Goal: Information Seeking & Learning: Find specific fact

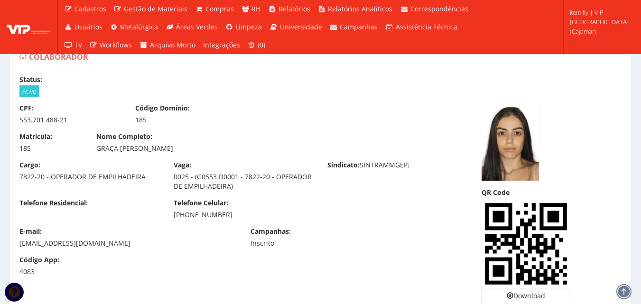
scroll to position [442, 0]
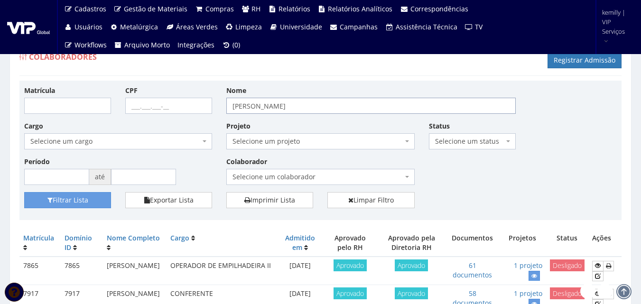
drag, startPoint x: 285, startPoint y: 101, endPoint x: 219, endPoint y: 98, distance: 66.5
click at [219, 98] on div "Matrícula CPF Nome DANIELLE Cargo Selecione um cargo G0610 D0029 - 4110-05 - AG…" at bounding box center [320, 138] width 607 height 107
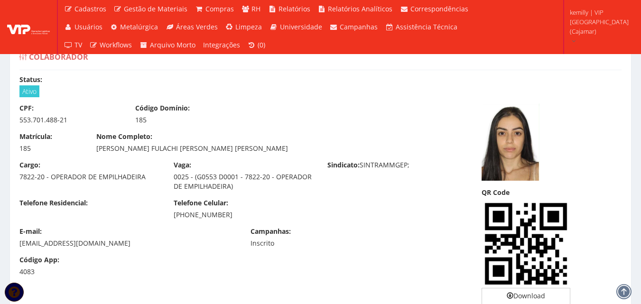
scroll to position [441, 0]
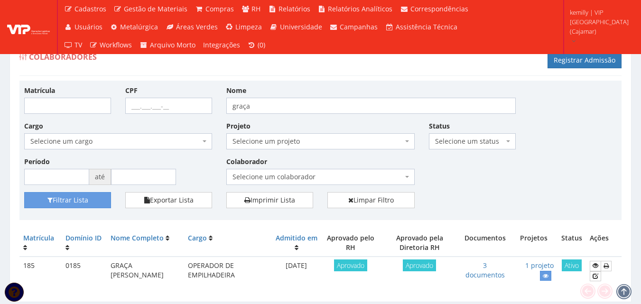
scroll to position [30, 0]
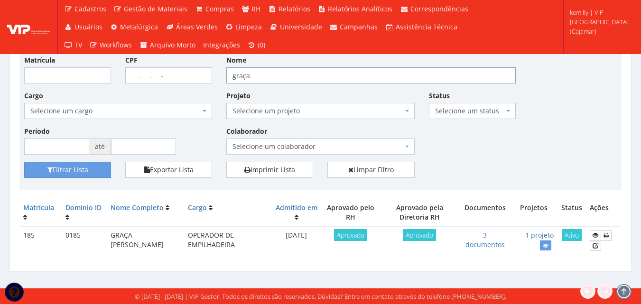
drag, startPoint x: 277, startPoint y: 72, endPoint x: 152, endPoint y: 72, distance: 125.2
click at [152, 72] on div "Matrícula CPF Nome graça Cargo Selecione um cargo G1046 D0029 - 4110-05 - AGENT…" at bounding box center [320, 108] width 607 height 107
type input "jhonatan"
click at [24, 162] on button "Filtrar Lista" at bounding box center [67, 170] width 87 height 16
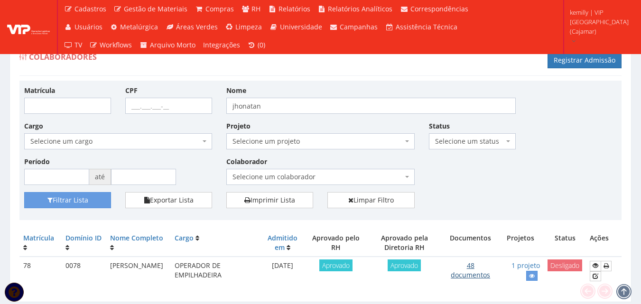
click at [464, 278] on link "48 documentos" at bounding box center [470, 270] width 39 height 18
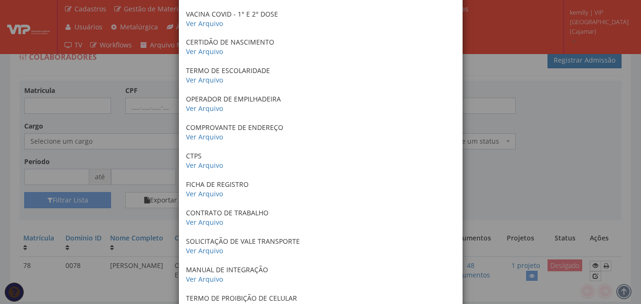
scroll to position [285, 0]
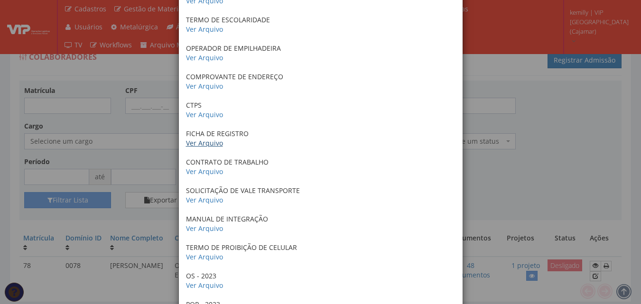
click at [201, 145] on link "Ver Arquivo" at bounding box center [204, 142] width 37 height 9
click at [205, 173] on link "Ver Arquivo" at bounding box center [204, 171] width 37 height 9
click at [199, 198] on link "Ver Arquivo" at bounding box center [204, 199] width 37 height 9
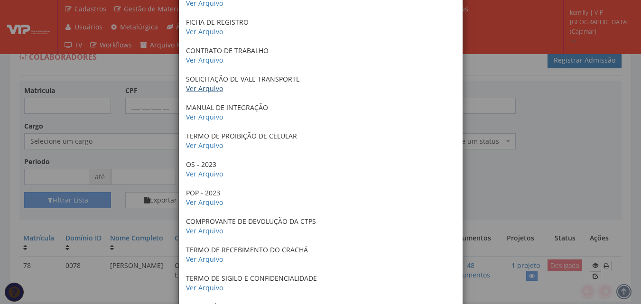
scroll to position [427, 0]
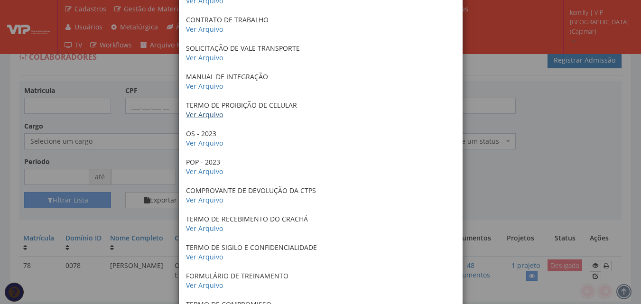
click at [205, 115] on link "Ver Arquivo" at bounding box center [204, 114] width 37 height 9
click at [208, 140] on link "Ver Arquivo" at bounding box center [204, 142] width 37 height 9
click at [208, 175] on link "Ver Arquivo" at bounding box center [204, 171] width 37 height 9
click at [195, 197] on link "Ver Arquivo" at bounding box center [204, 199] width 37 height 9
click at [199, 231] on link "Ver Arquivo" at bounding box center [204, 228] width 37 height 9
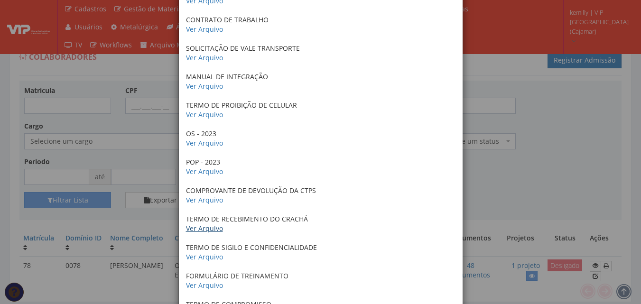
scroll to position [569, 0]
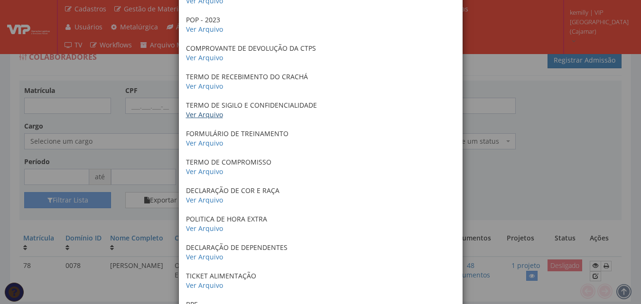
click at [188, 117] on link "Ver Arquivo" at bounding box center [204, 114] width 37 height 9
click at [203, 143] on link "Ver Arquivo" at bounding box center [204, 142] width 37 height 9
click at [208, 170] on link "Ver Arquivo" at bounding box center [204, 171] width 37 height 9
click at [209, 202] on link "Ver Arquivo" at bounding box center [204, 199] width 37 height 9
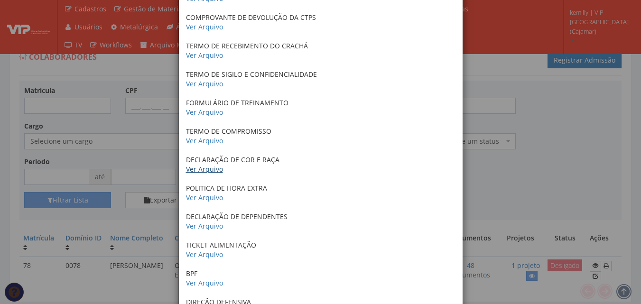
scroll to position [616, 0]
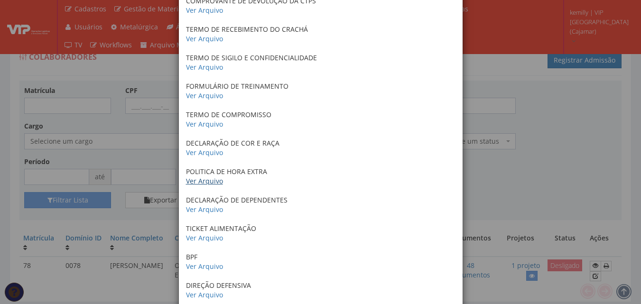
click at [209, 178] on link "Ver Arquivo" at bounding box center [204, 180] width 37 height 9
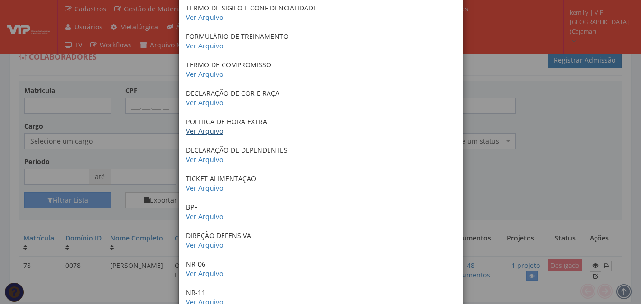
scroll to position [759, 0]
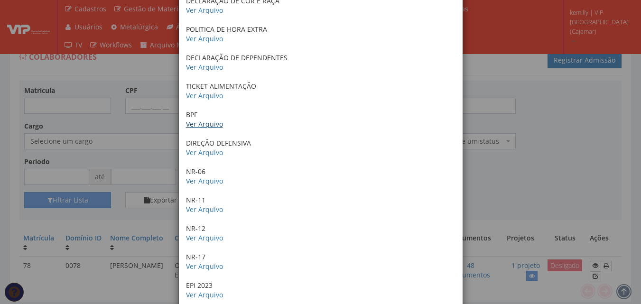
click at [204, 128] on link "Ver Arquivo" at bounding box center [204, 124] width 37 height 9
click at [207, 154] on link "Ver Arquivo" at bounding box center [204, 152] width 37 height 9
click at [211, 182] on link "Ver Arquivo" at bounding box center [204, 180] width 37 height 9
click at [197, 208] on link "Ver Arquivo" at bounding box center [204, 209] width 37 height 9
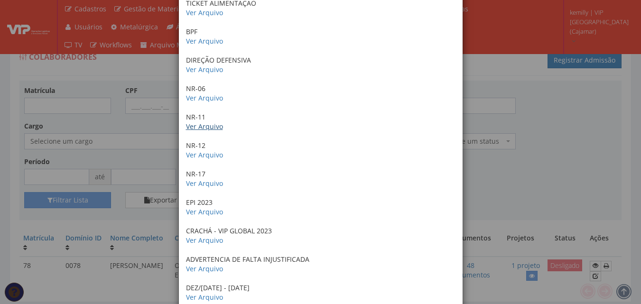
scroll to position [901, 0]
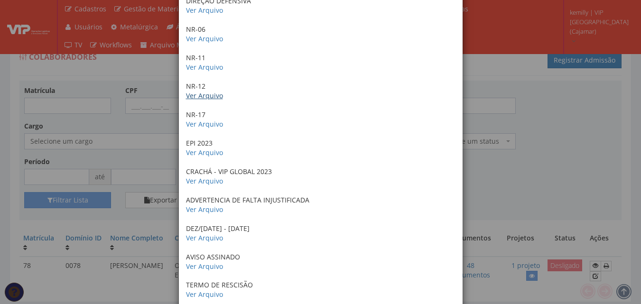
click at [208, 98] on link "Ver Arquivo" at bounding box center [204, 95] width 37 height 9
click at [206, 125] on link "Ver Arquivo" at bounding box center [204, 124] width 37 height 9
click at [199, 152] on link "Ver Arquivo" at bounding box center [204, 152] width 37 height 9
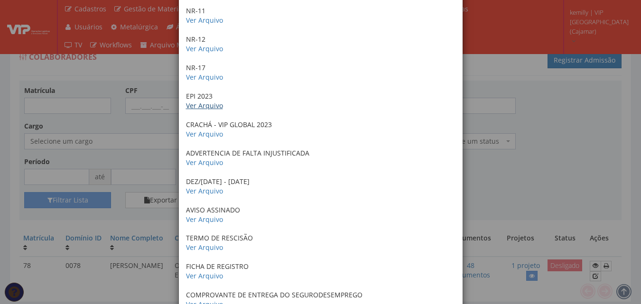
scroll to position [948, 0]
click at [202, 164] on link "Ver Arquivo" at bounding box center [204, 161] width 37 height 9
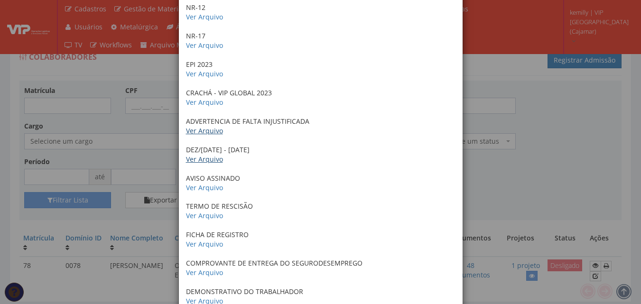
scroll to position [996, 0]
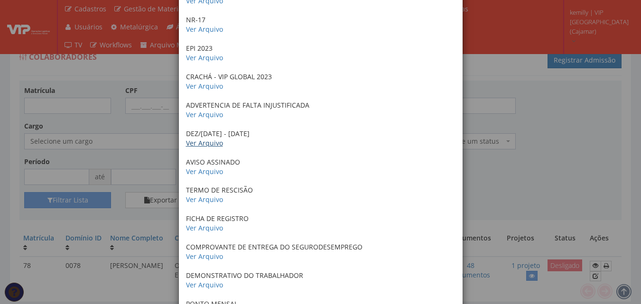
click at [210, 146] on link "Ver Arquivo" at bounding box center [204, 142] width 37 height 9
click at [212, 173] on link "Ver Arquivo" at bounding box center [204, 171] width 37 height 9
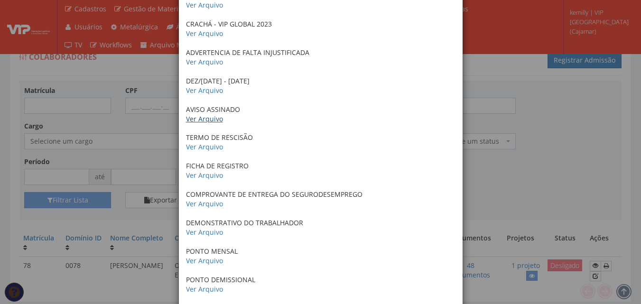
scroll to position [1091, 0]
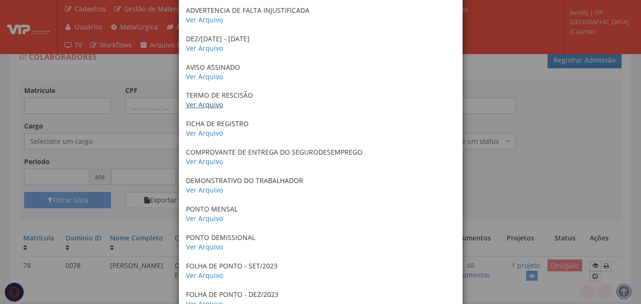
click at [205, 104] on link "Ver Arquivo" at bounding box center [204, 104] width 37 height 9
click at [215, 138] on link "Ver Arquivo" at bounding box center [204, 133] width 37 height 9
click at [211, 161] on link "Ver Arquivo" at bounding box center [204, 161] width 37 height 9
click at [204, 191] on link "Ver Arquivo" at bounding box center [204, 189] width 37 height 9
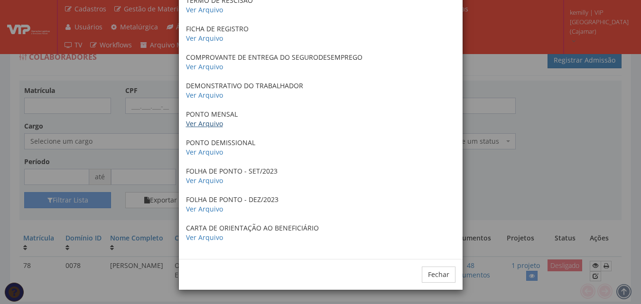
click at [204, 121] on link "Ver Arquivo" at bounding box center [204, 123] width 37 height 9
click at [209, 157] on p "PONTO DEMISSIONAL Ver Arquivo" at bounding box center [320, 147] width 269 height 19
click at [210, 153] on link "Ver Arquivo" at bounding box center [204, 151] width 37 height 9
click at [215, 178] on link "Ver Arquivo" at bounding box center [204, 180] width 37 height 9
click at [195, 213] on link "Ver Arquivo" at bounding box center [204, 208] width 37 height 9
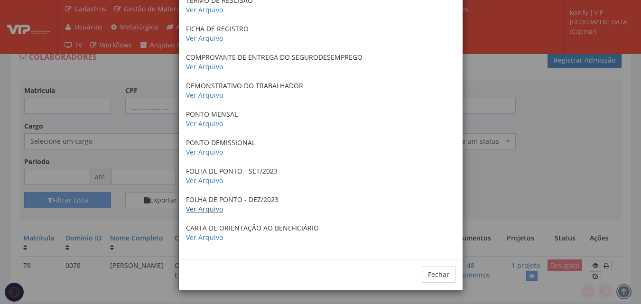
scroll to position [1186, 0]
click at [577, 183] on div "× Documentos / Colaborador: 78 - JHONATAN DE AQUINO SILVA CRACHA 2023 Ver Arqui…" at bounding box center [320, 152] width 641 height 304
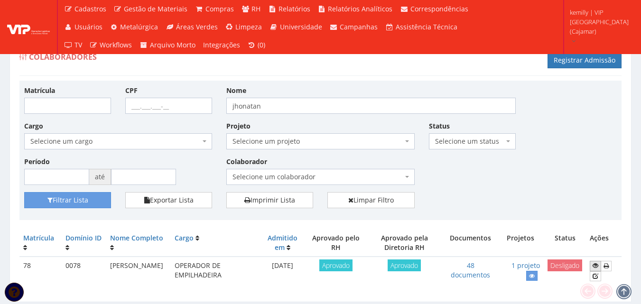
click at [594, 264] on icon at bounding box center [595, 265] width 6 height 7
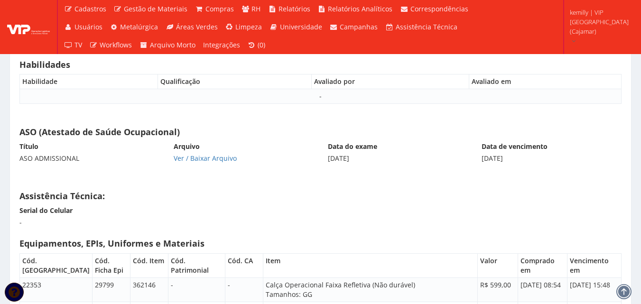
scroll to position [4797, 0]
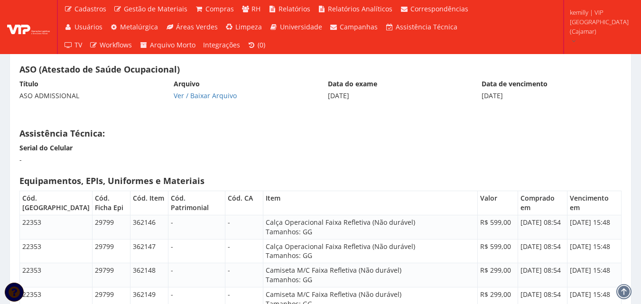
click at [194, 101] on div "Ver / Baixar Arquivo" at bounding box center [244, 95] width 140 height 9
click at [195, 98] on link "Ver / Baixar Arquivo" at bounding box center [205, 95] width 63 height 9
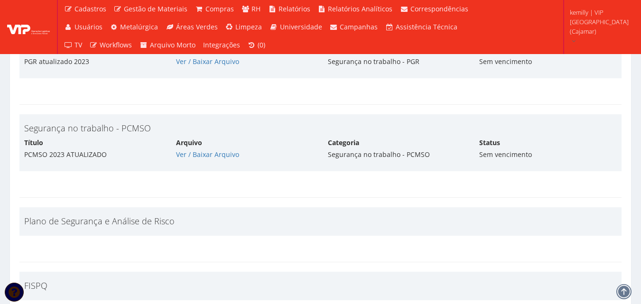
scroll to position [1383, 0]
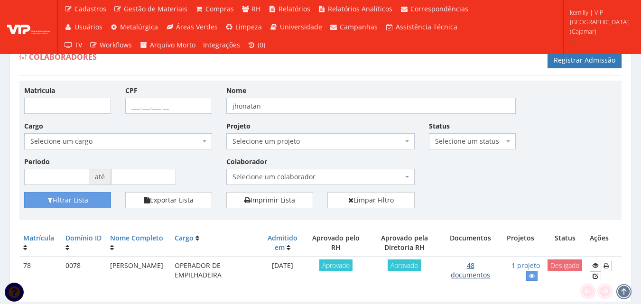
click at [480, 275] on link "48 documentos" at bounding box center [470, 270] width 39 height 18
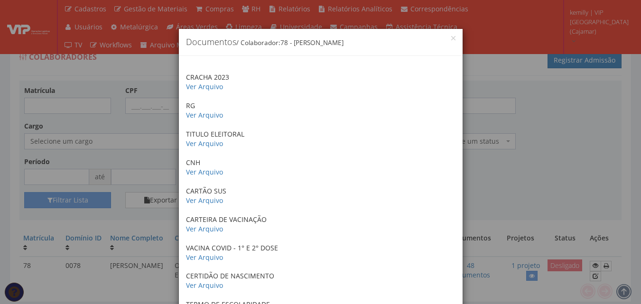
drag, startPoint x: 335, startPoint y: 57, endPoint x: 327, endPoint y: 124, distance: 66.9
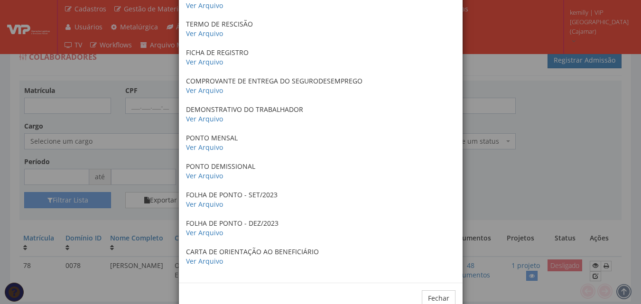
scroll to position [1139, 0]
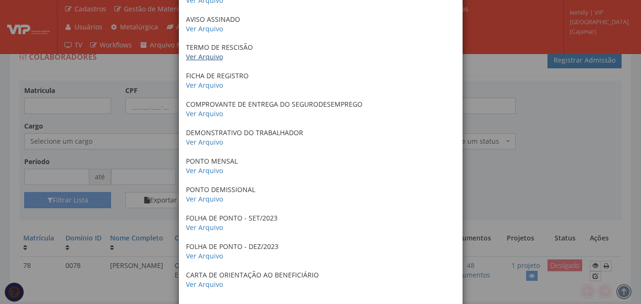
click at [213, 56] on link "Ver Arquivo" at bounding box center [204, 56] width 37 height 9
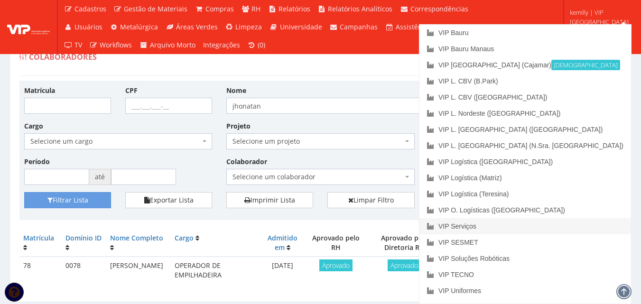
click at [563, 222] on link "VIP Serviços" at bounding box center [525, 226] width 212 height 16
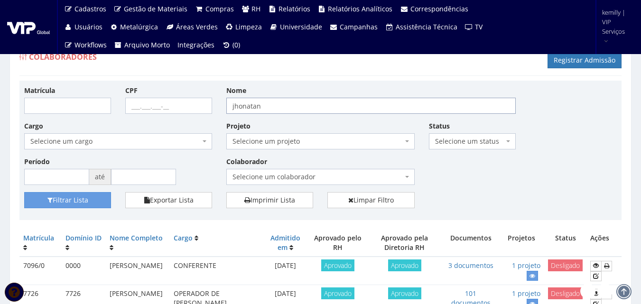
drag, startPoint x: 268, startPoint y: 107, endPoint x: 176, endPoint y: 112, distance: 92.6
click at [176, 112] on div "Matrícula CPF Nome jhonatan Cargo Selecione um cargo G0610 D0029 - 4110-05 - AG…" at bounding box center [320, 138] width 607 height 107
type input "[PERSON_NAME]"
click at [24, 192] on button "Filtrar Lista" at bounding box center [67, 200] width 87 height 16
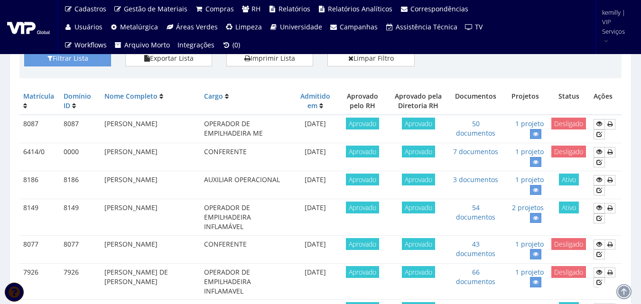
scroll to position [142, 0]
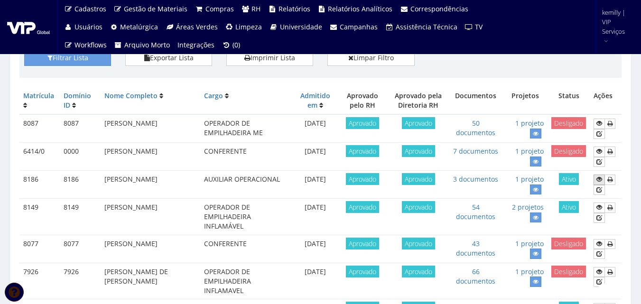
click at [598, 181] on icon at bounding box center [599, 179] width 6 height 7
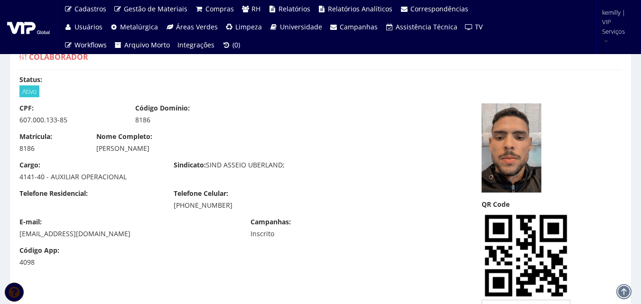
drag, startPoint x: 97, startPoint y: 148, endPoint x: 182, endPoint y: 146, distance: 85.4
click at [182, 146] on div "[PERSON_NAME]" at bounding box center [243, 148] width 294 height 9
copy div "[PERSON_NAME]"
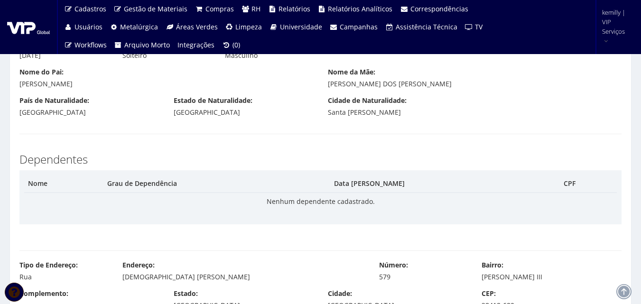
scroll to position [427, 0]
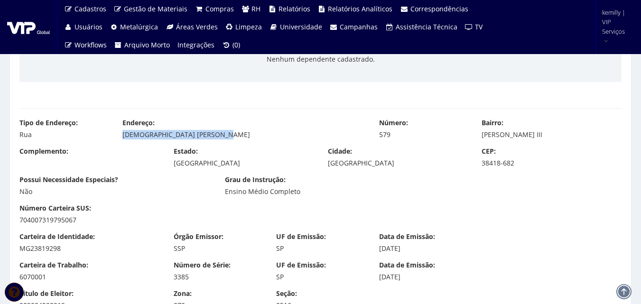
drag, startPoint x: 123, startPoint y: 135, endPoint x: 217, endPoint y: 132, distance: 93.9
click at [217, 132] on div "[DEMOGRAPHIC_DATA] [PERSON_NAME]" at bounding box center [243, 134] width 242 height 9
copy div "[DEMOGRAPHIC_DATA] [PERSON_NAME]"
drag, startPoint x: 378, startPoint y: 135, endPoint x: 406, endPoint y: 135, distance: 28.0
click at [406, 135] on div "579" at bounding box center [423, 134] width 89 height 9
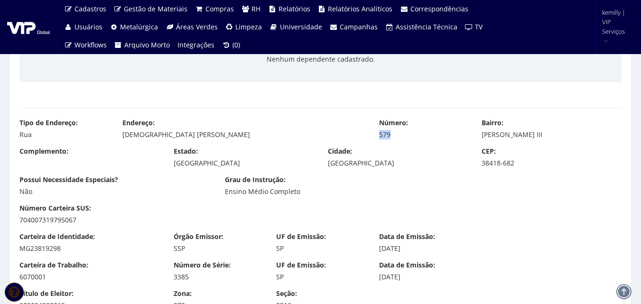
copy div "579"
drag, startPoint x: 481, startPoint y: 134, endPoint x: 528, endPoint y: 132, distance: 46.5
click at [528, 132] on div "[PERSON_NAME] III" at bounding box center [551, 134] width 140 height 9
copy div "[PERSON_NAME] III"
drag, startPoint x: 174, startPoint y: 163, endPoint x: 220, endPoint y: 163, distance: 45.5
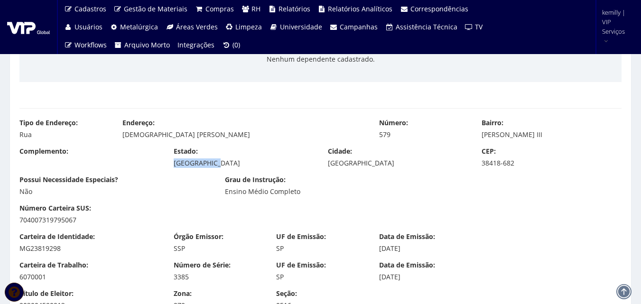
click at [220, 163] on div "[GEOGRAPHIC_DATA]" at bounding box center [244, 162] width 140 height 9
drag, startPoint x: 328, startPoint y: 160, endPoint x: 368, endPoint y: 162, distance: 40.3
click at [368, 162] on div "[GEOGRAPHIC_DATA]" at bounding box center [398, 162] width 140 height 9
copy div "[GEOGRAPHIC_DATA]"
click at [395, 160] on div "[GEOGRAPHIC_DATA]" at bounding box center [398, 162] width 140 height 9
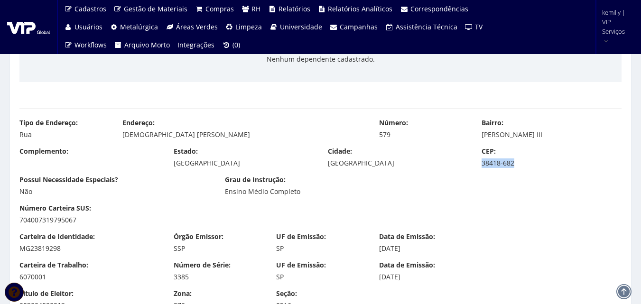
drag, startPoint x: 481, startPoint y: 162, endPoint x: 562, endPoint y: 164, distance: 80.6
click at [562, 164] on div "38418-682" at bounding box center [551, 162] width 140 height 9
copy div "38418-682"
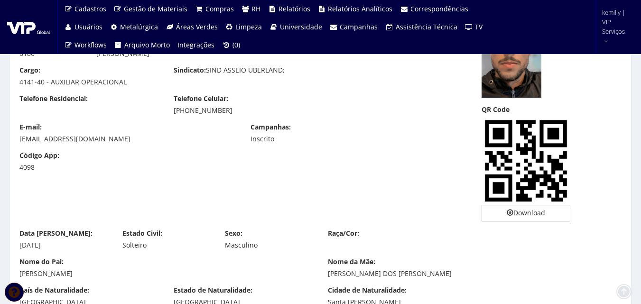
scroll to position [0, 0]
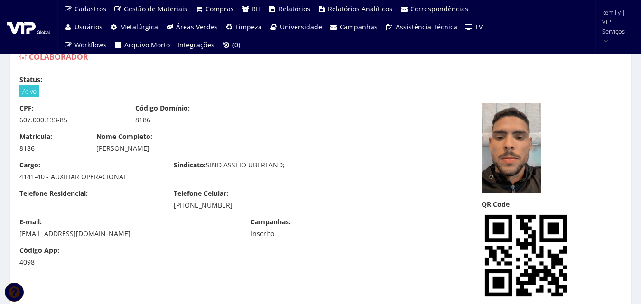
drag, startPoint x: 173, startPoint y: 147, endPoint x: 95, endPoint y: 144, distance: 77.8
click at [95, 144] on div "Nome Completo: [PERSON_NAME]" at bounding box center [243, 142] width 308 height 21
copy div "[PERSON_NAME]"
click at [159, 198] on div "Telefone Residencial:" at bounding box center [89, 195] width 154 height 12
